Goal: Task Accomplishment & Management: Use online tool/utility

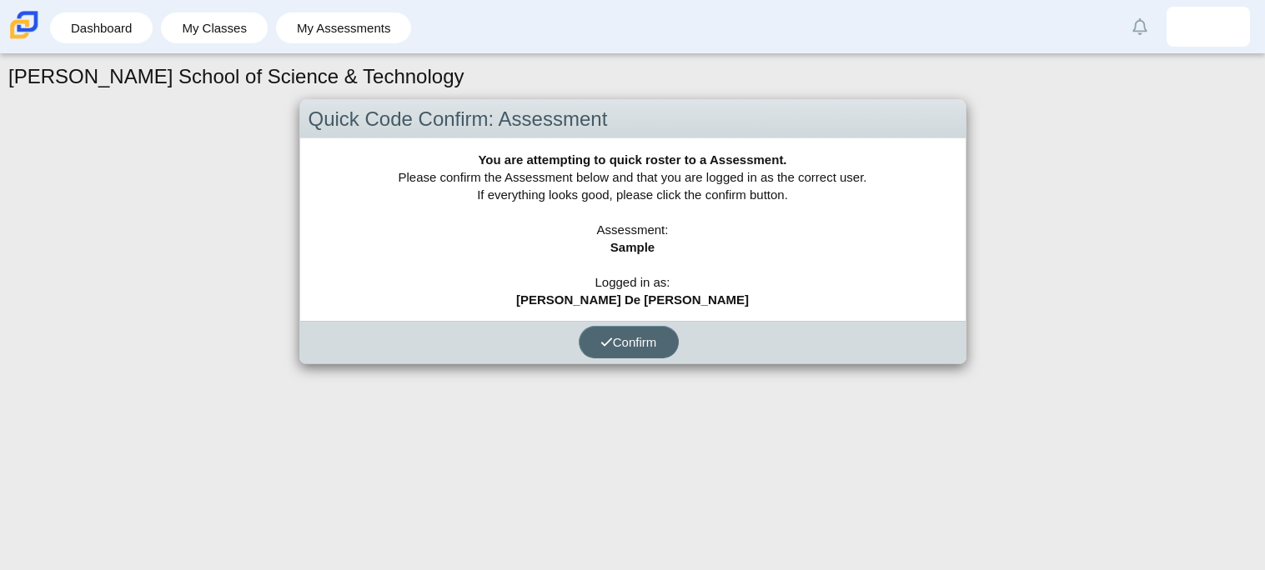
click at [669, 348] on button "Confirm" at bounding box center [629, 342] width 100 height 33
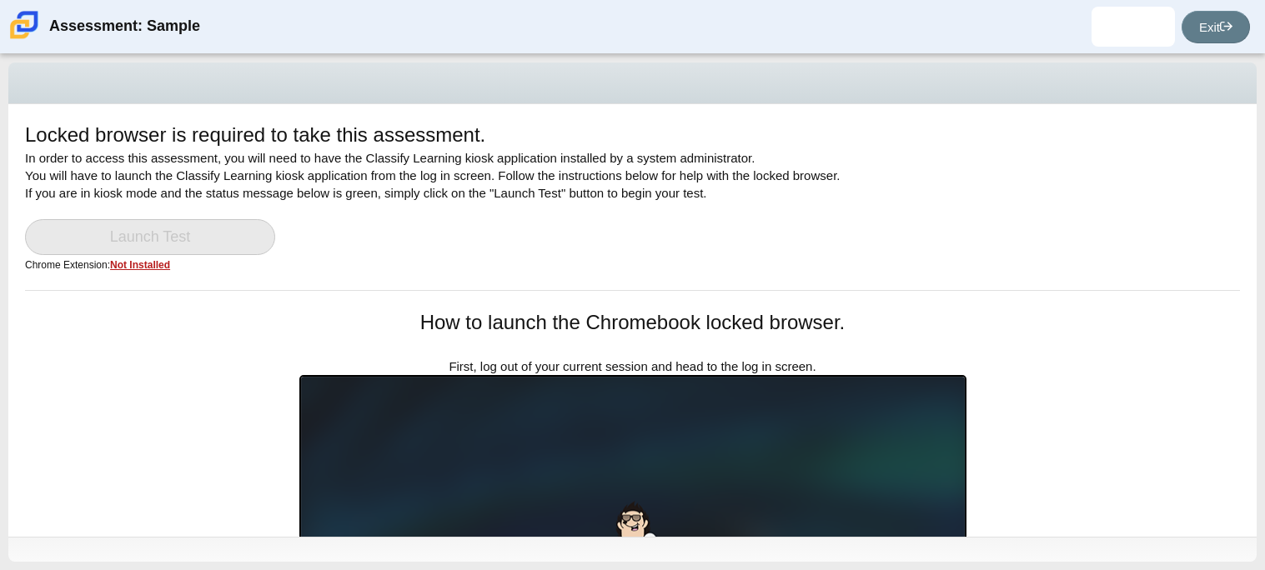
click at [253, 227] on link "Launch Test" at bounding box center [150, 237] width 250 height 36
click at [221, 221] on link "Launch Test" at bounding box center [150, 237] width 250 height 36
click at [171, 229] on link "Launch Test" at bounding box center [150, 237] width 250 height 36
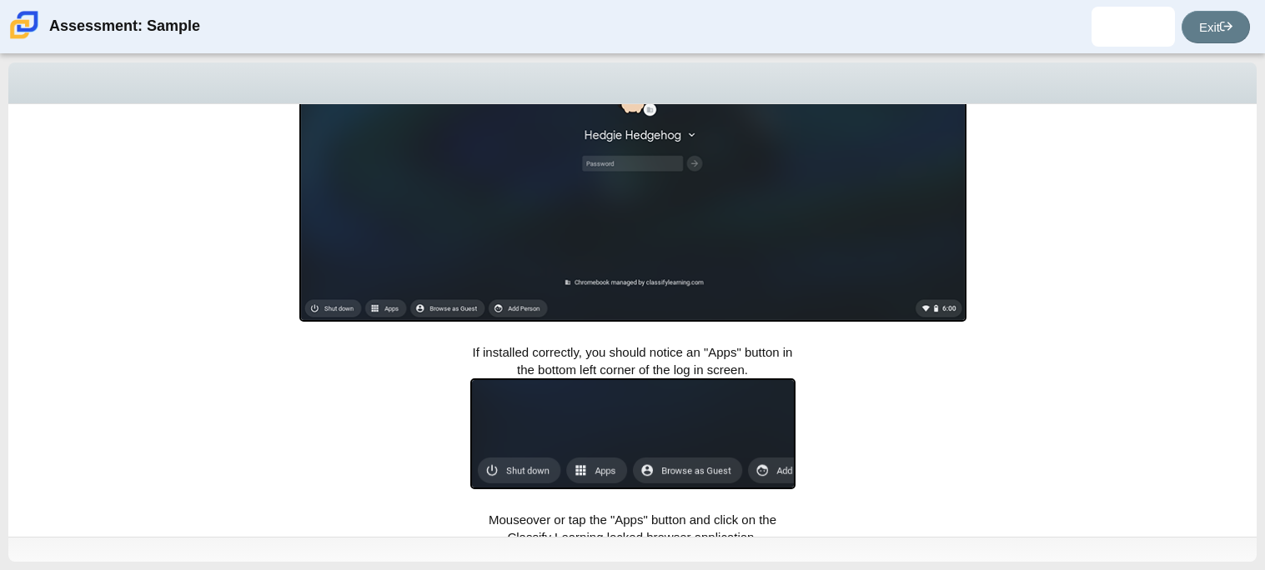
scroll to position [572, 0]
